Goal: Book appointment/travel/reservation

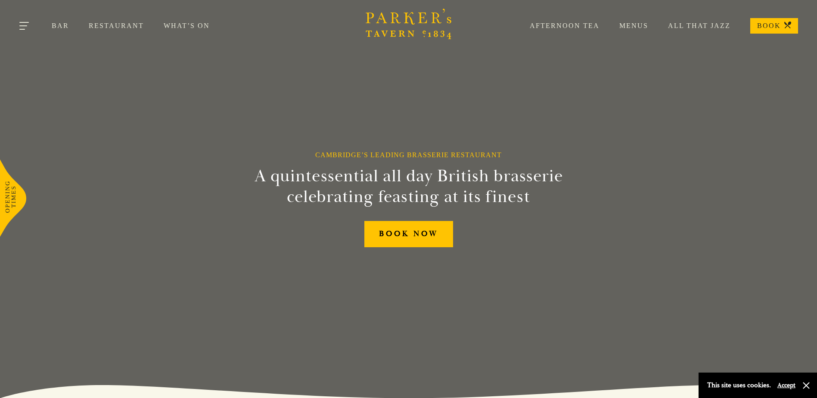
click at [23, 24] on button "Toggle navigation" at bounding box center [24, 27] width 37 height 37
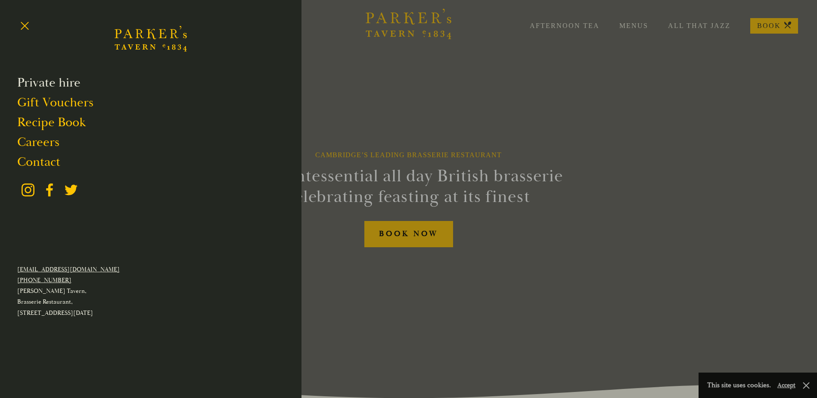
click at [70, 83] on link "Private hire" at bounding box center [48, 83] width 63 height 16
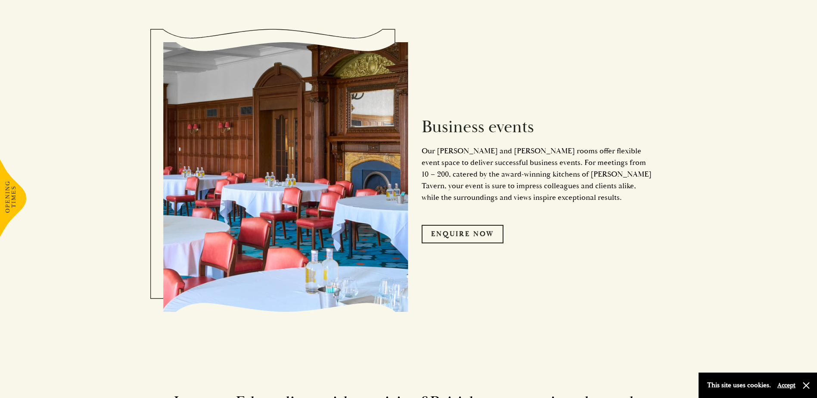
scroll to position [1335, 0]
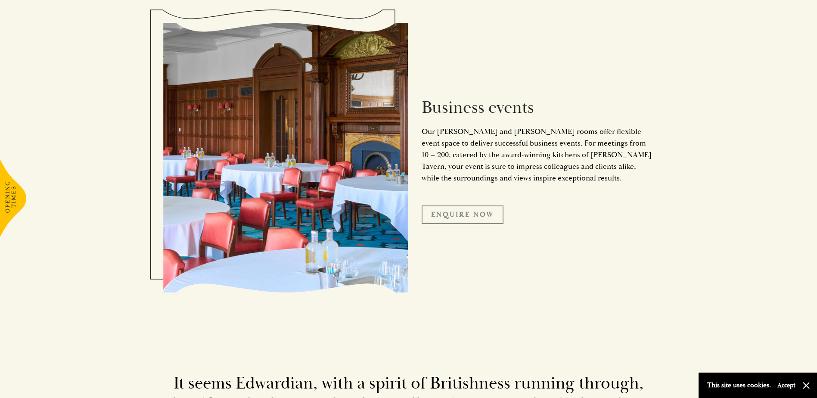
click at [477, 213] on link "Enquire Now" at bounding box center [463, 214] width 82 height 18
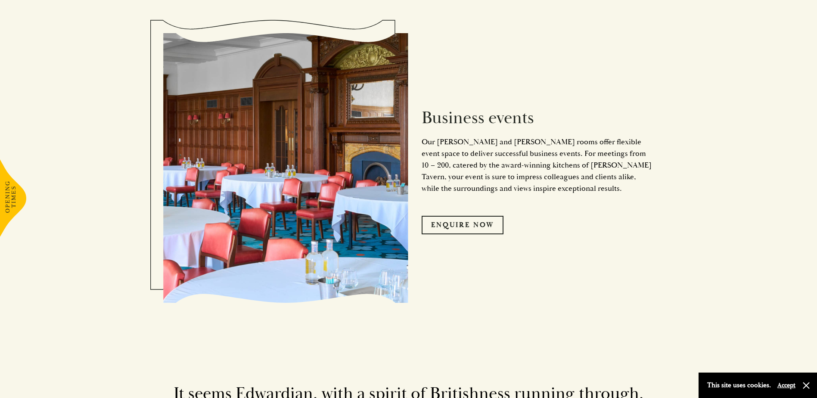
scroll to position [1336, 0]
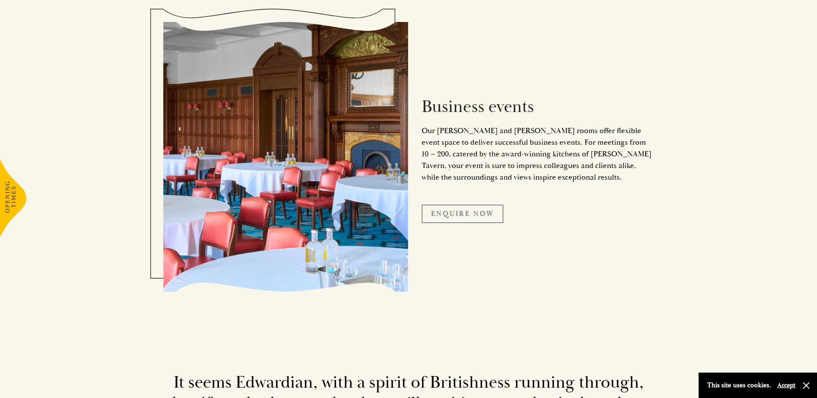
click at [498, 210] on link "Enquire Now" at bounding box center [463, 214] width 82 height 18
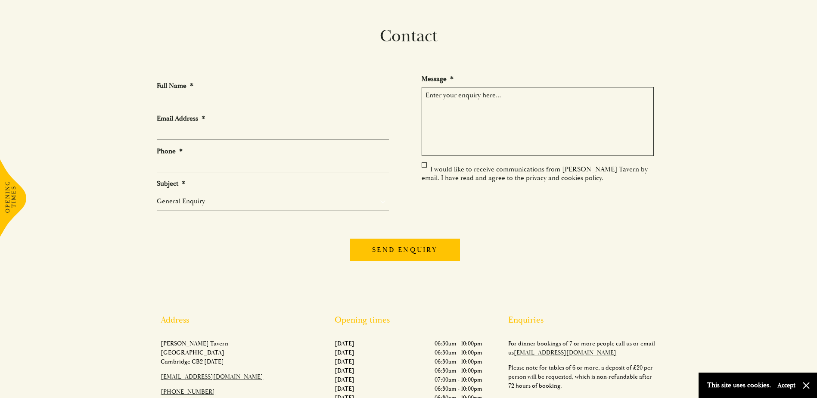
scroll to position [129, 0]
